Goal: Task Accomplishment & Management: Manage account settings

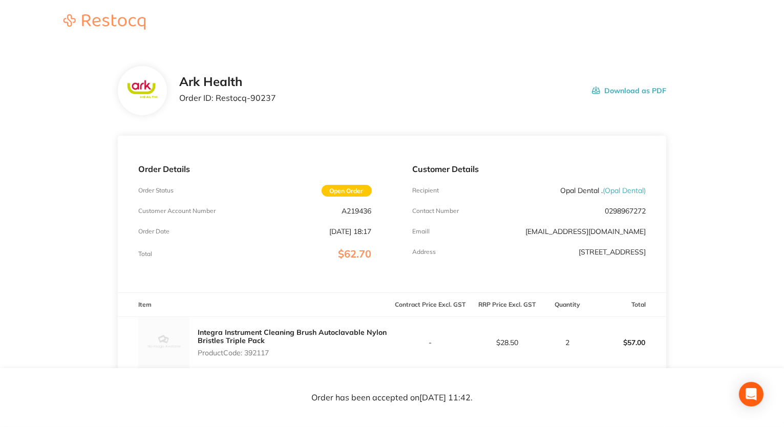
drag, startPoint x: 248, startPoint y: 351, endPoint x: 273, endPoint y: 354, distance: 25.7
click at [273, 354] on p "Product Code: 392117" at bounding box center [295, 353] width 194 height 8
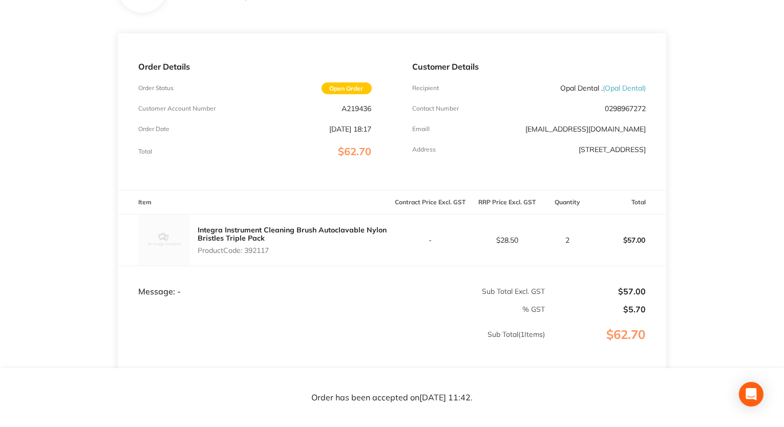
click at [340, 274] on td "Message: -" at bounding box center [255, 281] width 274 height 31
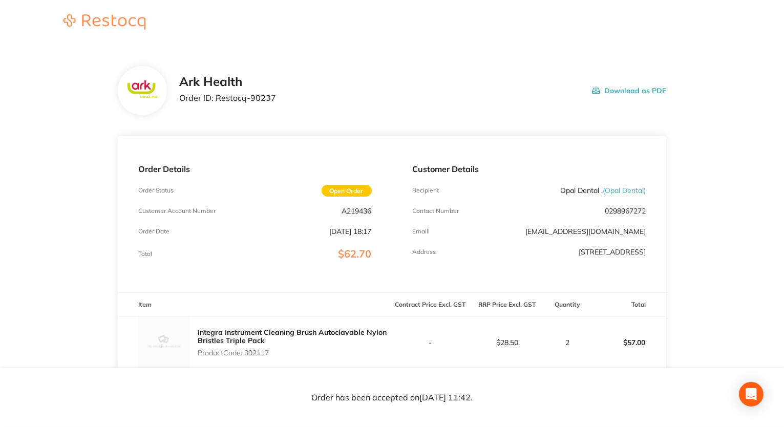
scroll to position [190, 0]
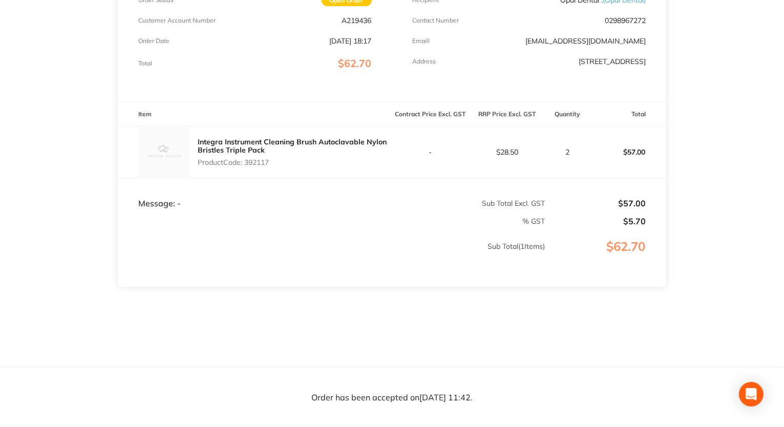
drag, startPoint x: 82, startPoint y: 379, endPoint x: 86, endPoint y: 367, distance: 12.9
click at [84, 377] on footer "Order has been accepted on Aug 20 2025, 11:42 ." at bounding box center [392, 398] width 784 height 58
click at [90, 380] on footer "Order has been accepted on Aug 20 2025, 11:42 ." at bounding box center [392, 398] width 784 height 58
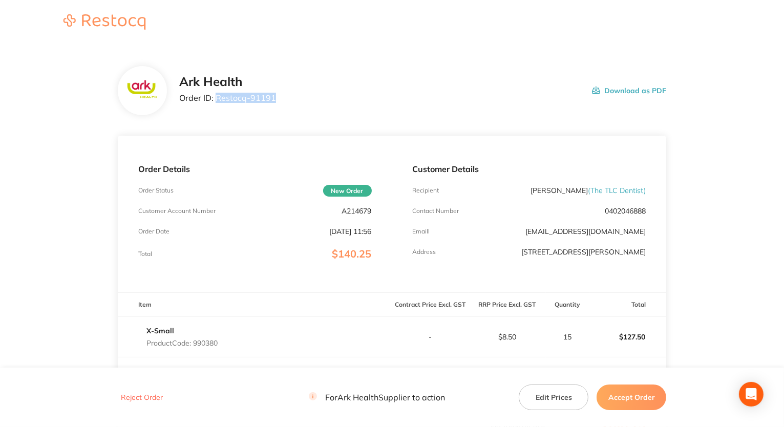
drag, startPoint x: 215, startPoint y: 98, endPoint x: 272, endPoint y: 99, distance: 57.3
click at [279, 100] on div "Ark Health Order ID: Restocq- 91191 Download as PDF" at bounding box center [422, 91] width 487 height 32
copy p "Restocq- 91191"
drag, startPoint x: 338, startPoint y: 212, endPoint x: 375, endPoint y: 212, distance: 36.9
click at [375, 212] on div "Order Details Order Status New Order Customer Account Number A214679 Order Date…" at bounding box center [255, 214] width 274 height 157
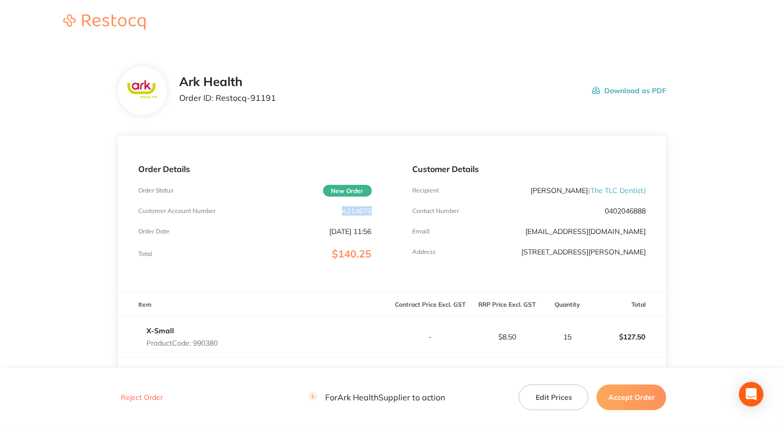
copy p "A214679"
drag, startPoint x: 217, startPoint y: 96, endPoint x: 264, endPoint y: 98, distance: 47.2
click at [276, 97] on div "Ark Health Order ID: Restocq- 91191 Download as PDF" at bounding box center [422, 91] width 487 height 32
copy p "Restocq- 91191"
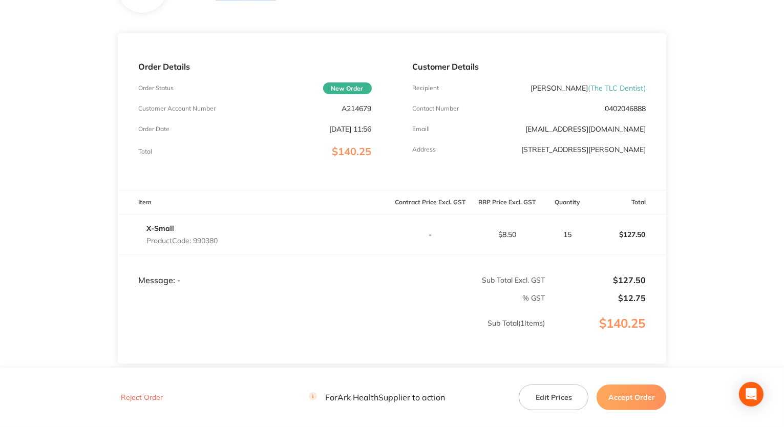
drag, startPoint x: 194, startPoint y: 241, endPoint x: 224, endPoint y: 240, distance: 29.2
click at [224, 240] on div "X-Small Product Code: 990380" at bounding box center [255, 234] width 274 height 29
copy p "990380"
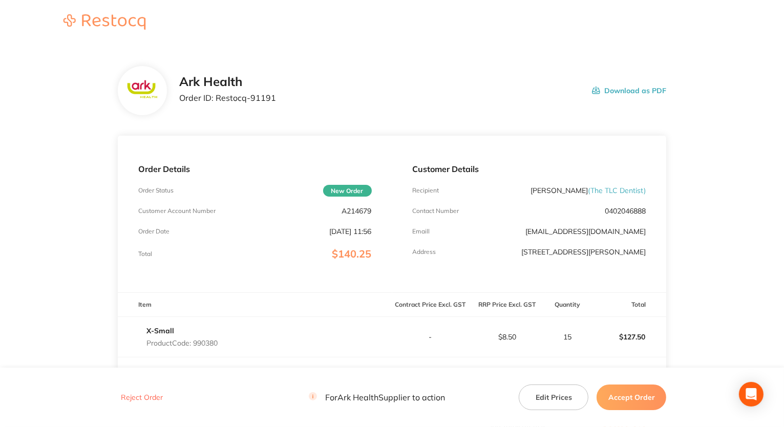
click at [633, 398] on button "Accept Order" at bounding box center [631, 397] width 70 height 26
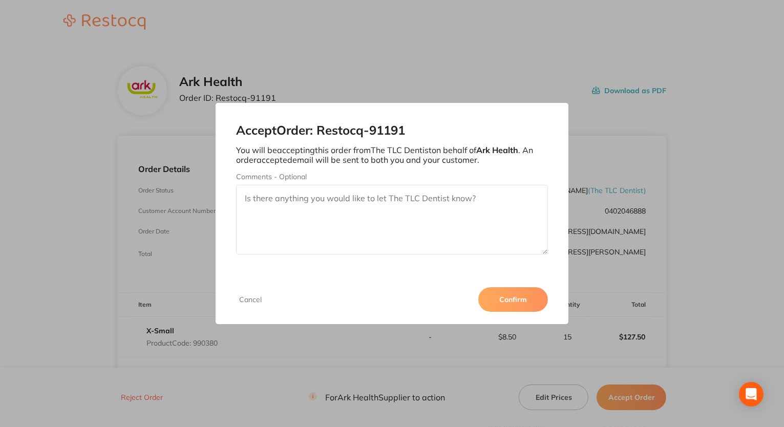
click at [512, 293] on button "Confirm" at bounding box center [513, 299] width 70 height 25
